Goal: Navigation & Orientation: Find specific page/section

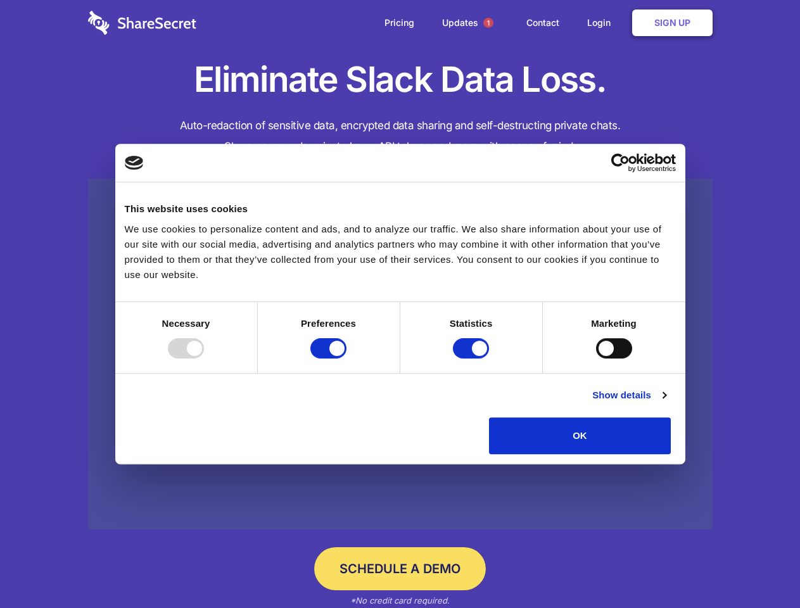
click at [204, 359] on div at bounding box center [186, 348] width 36 height 20
click at [347, 359] on input "Preferences" at bounding box center [328, 348] width 36 height 20
checkbox input "false"
click at [473, 359] on input "Statistics" at bounding box center [471, 348] width 36 height 20
checkbox input "false"
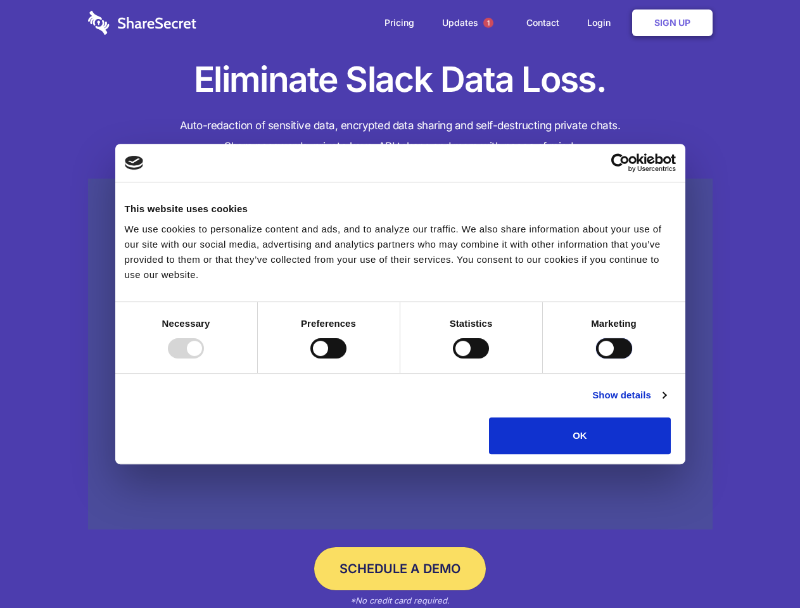
click at [596, 359] on input "Marketing" at bounding box center [614, 348] width 36 height 20
checkbox input "true"
click at [666, 403] on link "Show details" at bounding box center [629, 395] width 74 height 15
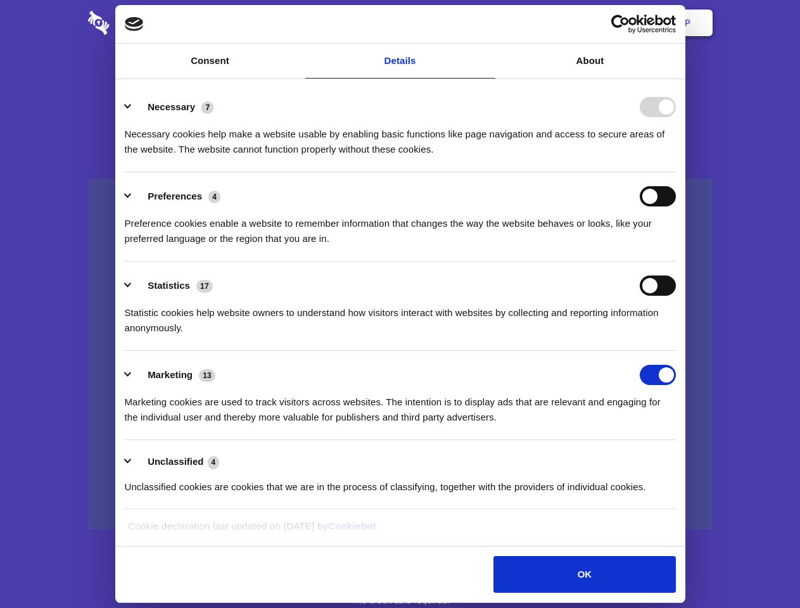
click at [676, 246] on div "Preferences 4 Preference cookies enable a website to remember information that …" at bounding box center [400, 216] width 551 height 60
click at [488, 23] on span "1" at bounding box center [488, 23] width 10 height 10
